Goal: Task Accomplishment & Management: Complete application form

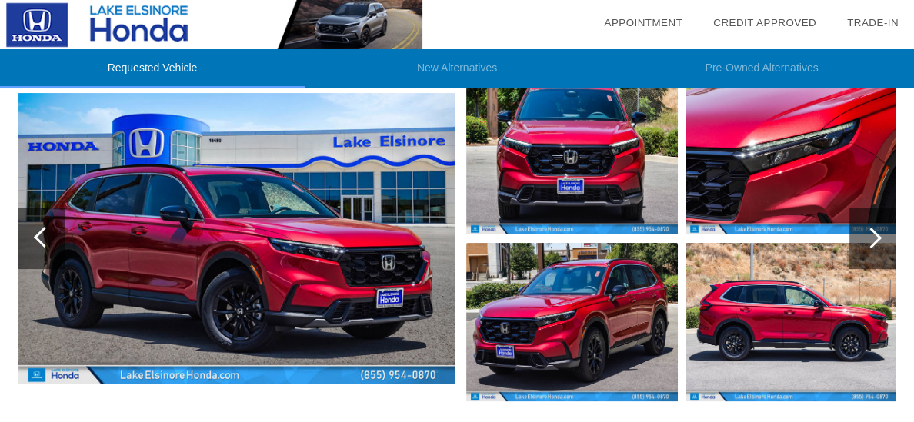
scroll to position [233, 0]
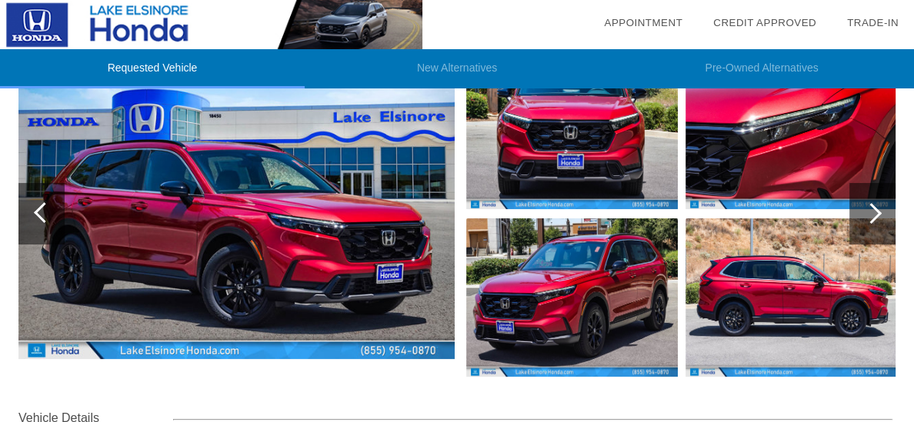
click at [874, 234] on div at bounding box center [873, 214] width 46 height 62
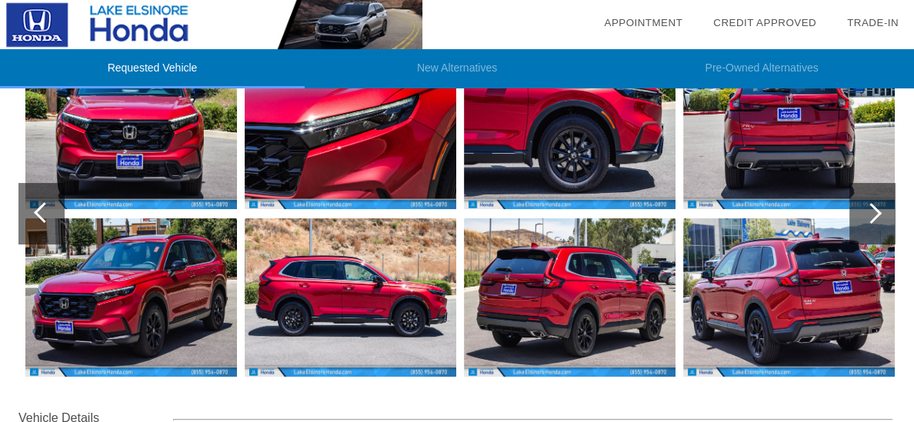
click at [874, 234] on div at bounding box center [873, 214] width 46 height 62
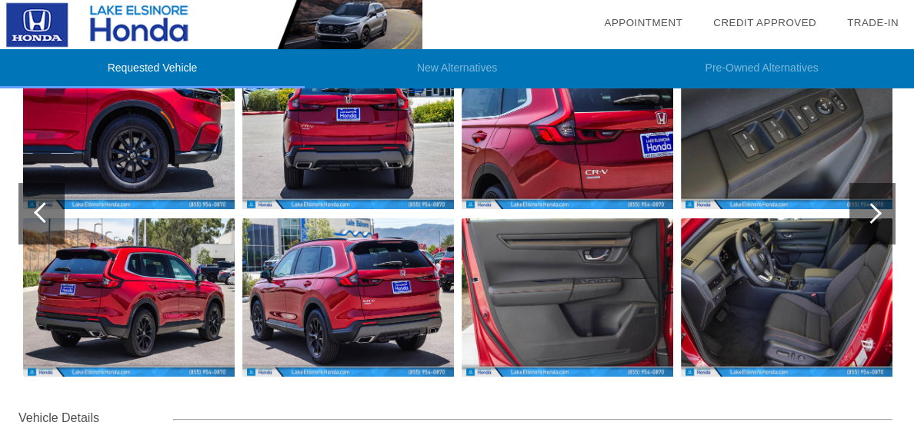
click at [830, 326] on img at bounding box center [787, 298] width 212 height 159
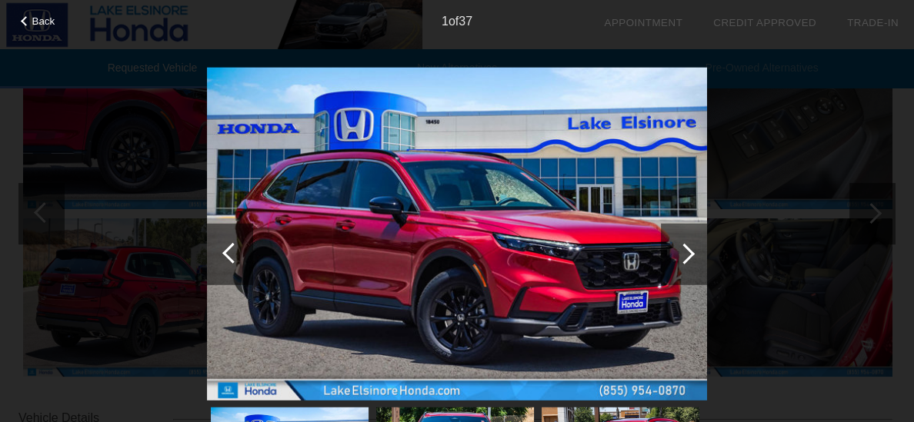
click at [688, 254] on div at bounding box center [684, 253] width 21 height 21
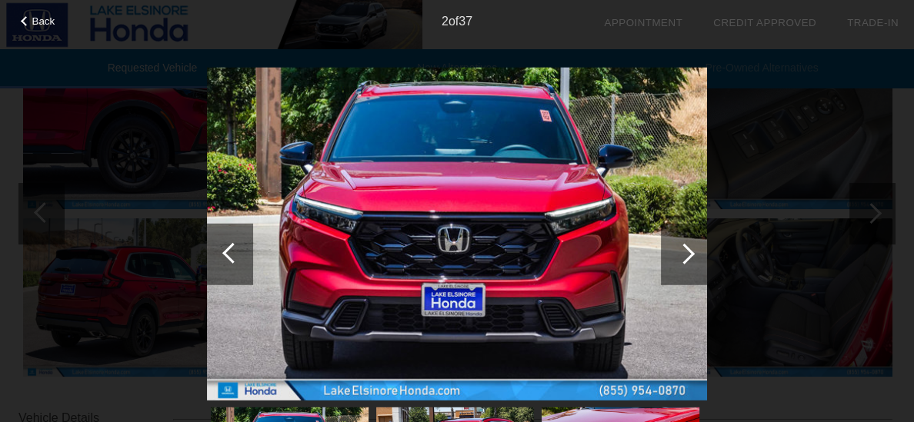
click at [688, 254] on div at bounding box center [684, 253] width 21 height 21
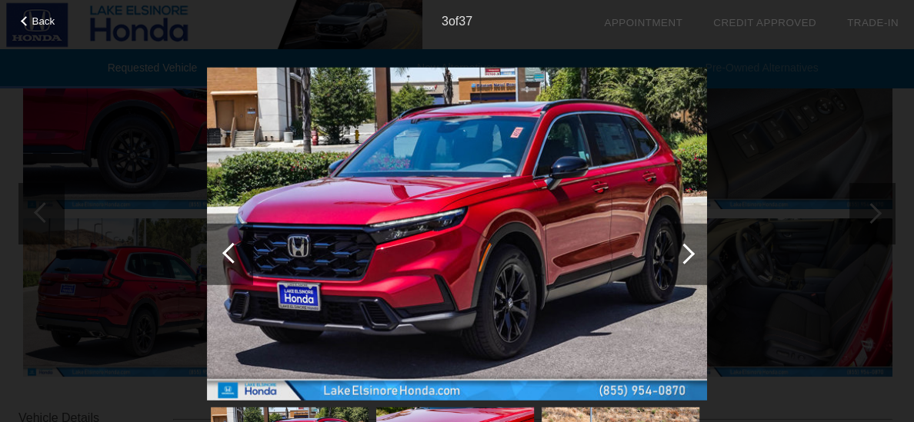
click at [688, 254] on div at bounding box center [684, 253] width 21 height 21
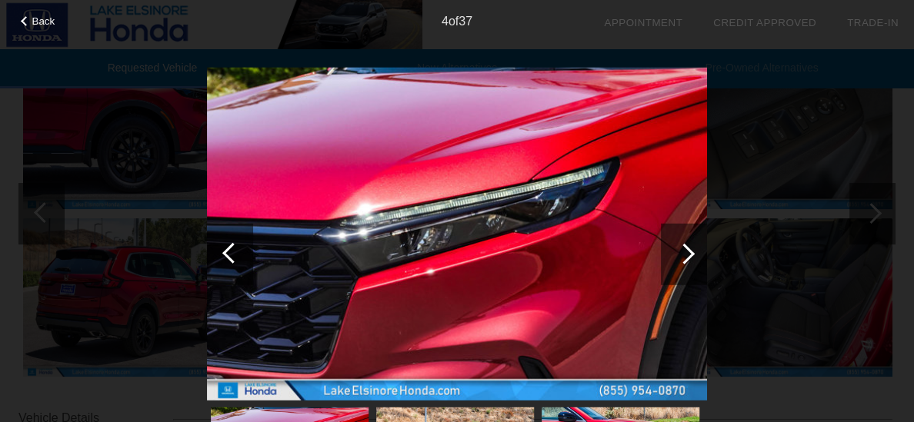
click at [688, 254] on div at bounding box center [684, 253] width 21 height 21
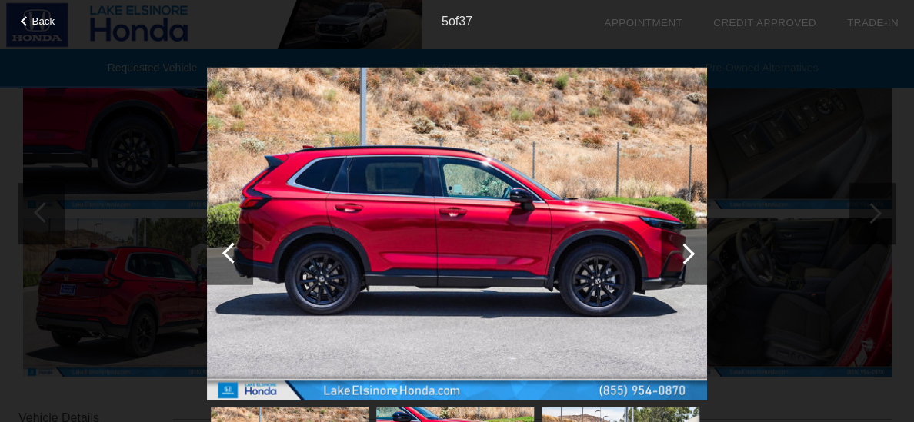
click at [688, 254] on div at bounding box center [684, 253] width 21 height 21
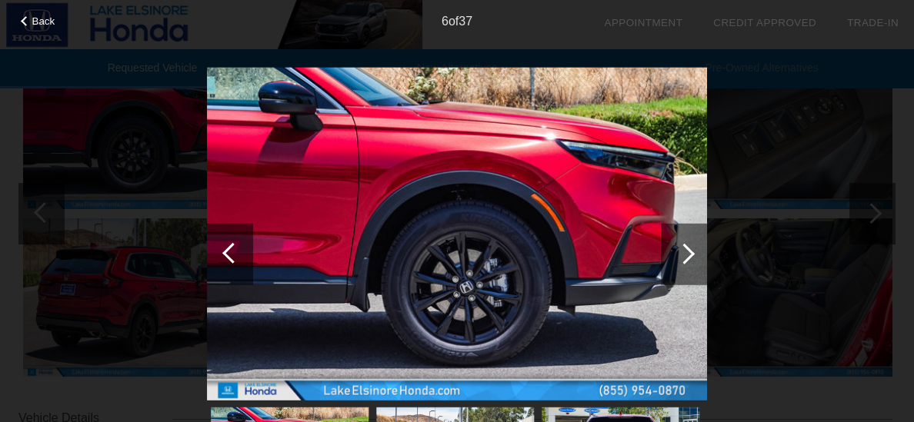
click at [688, 254] on div at bounding box center [684, 253] width 21 height 21
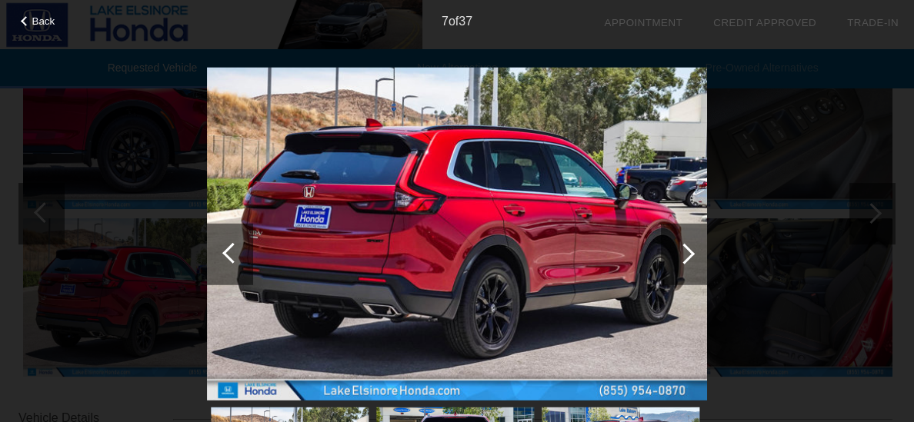
click at [688, 254] on div at bounding box center [684, 253] width 21 height 21
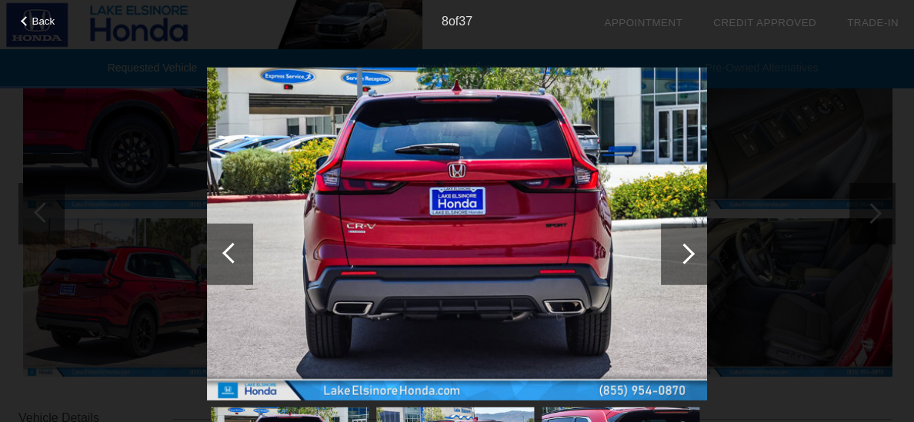
click at [688, 254] on div at bounding box center [684, 253] width 21 height 21
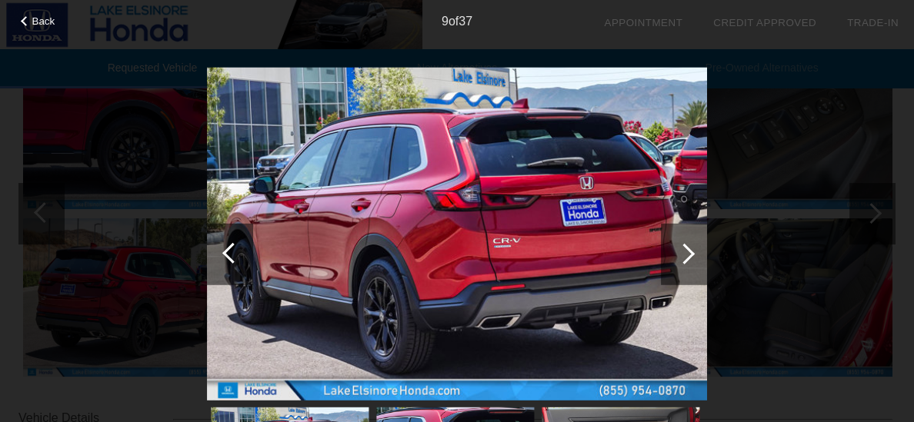
click at [688, 254] on div at bounding box center [684, 253] width 21 height 21
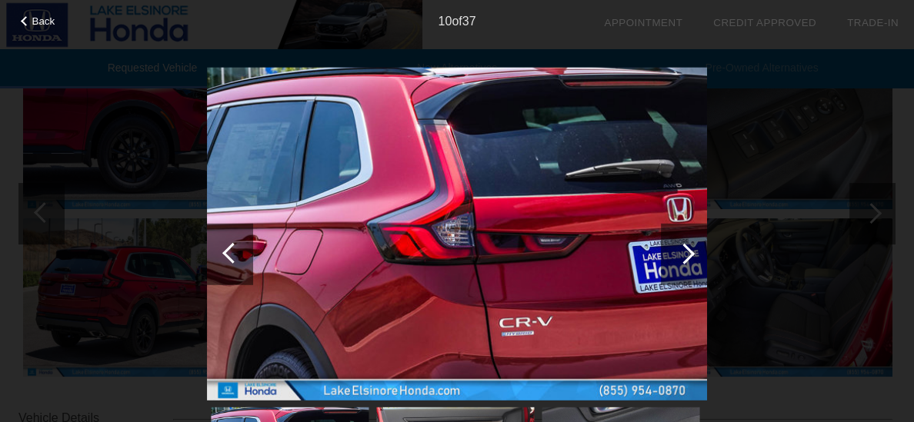
click at [688, 254] on div at bounding box center [684, 253] width 21 height 21
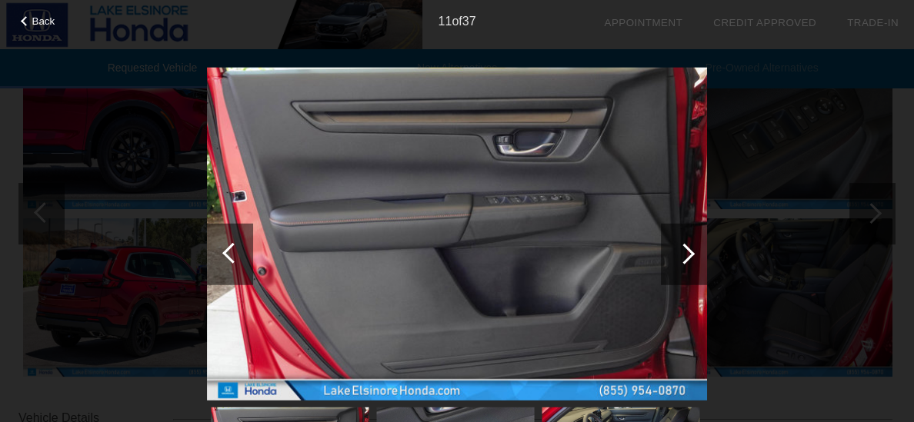
click at [688, 254] on div at bounding box center [684, 253] width 21 height 21
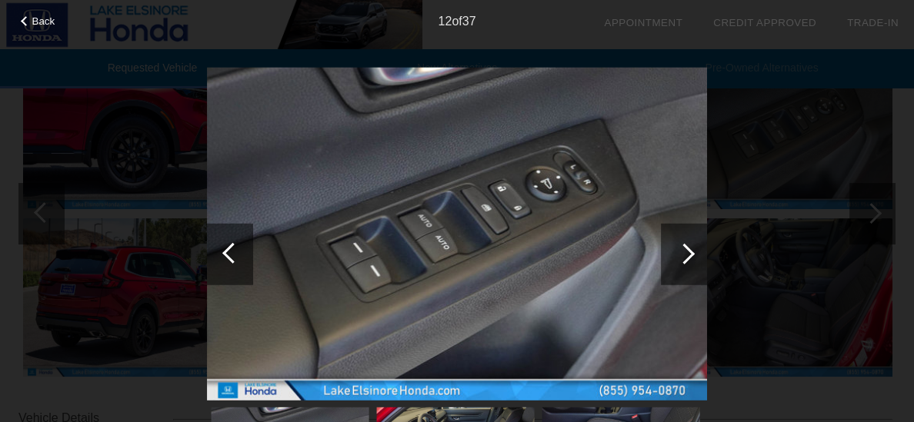
click at [688, 254] on div at bounding box center [684, 253] width 21 height 21
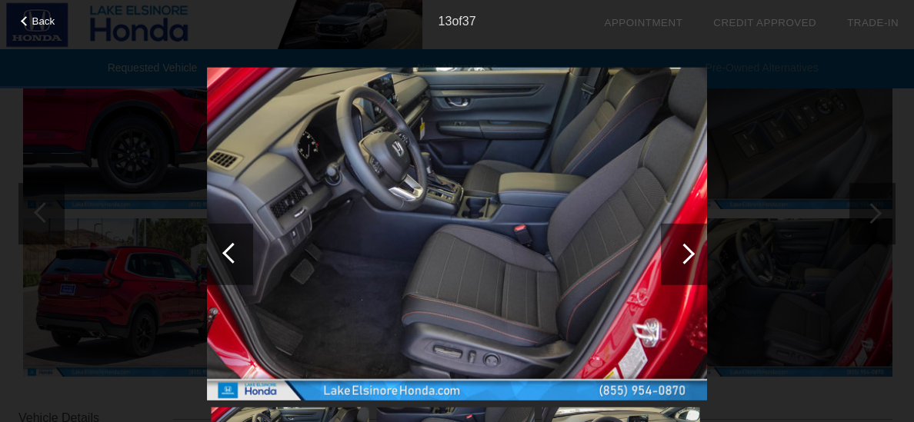
click at [688, 254] on div at bounding box center [684, 253] width 21 height 21
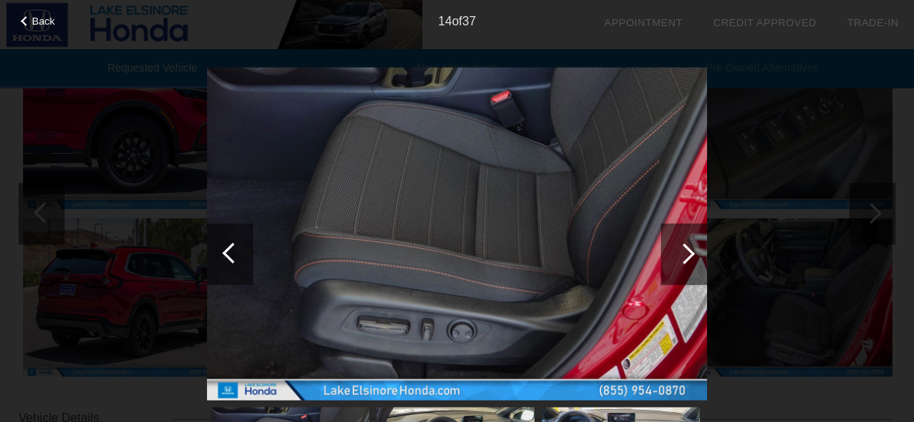
click at [688, 254] on div at bounding box center [684, 253] width 21 height 21
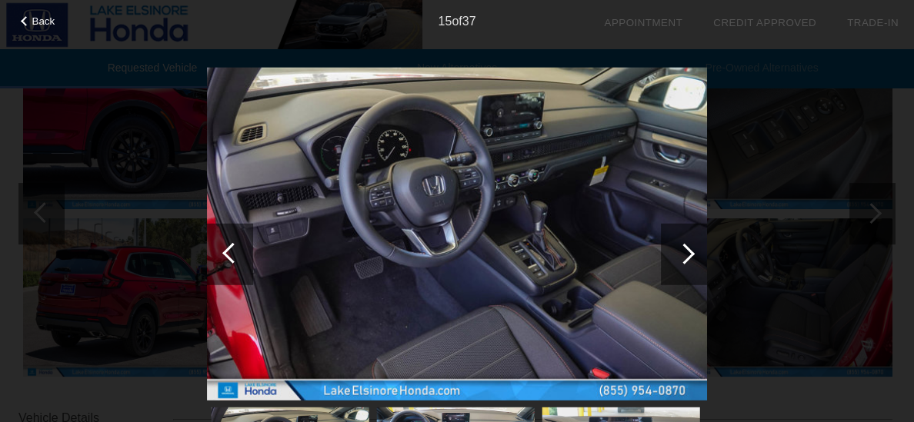
click at [688, 254] on div at bounding box center [684, 253] width 21 height 21
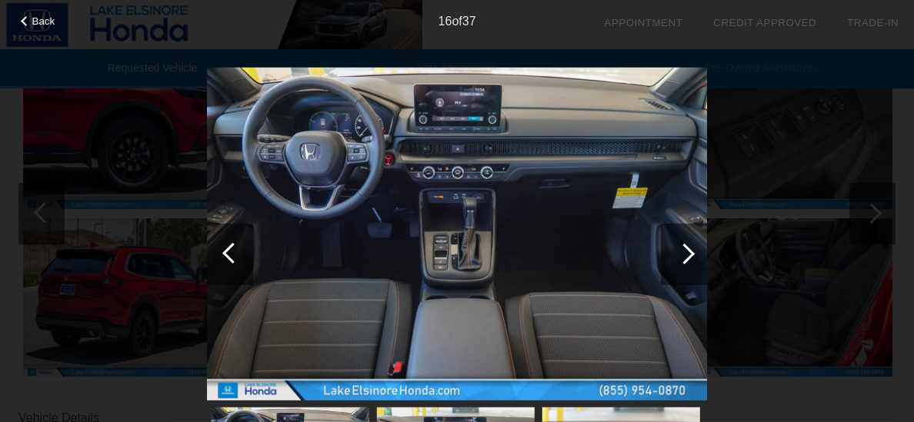
click at [688, 254] on div at bounding box center [684, 253] width 21 height 21
